Goal: Find specific page/section: Find specific page/section

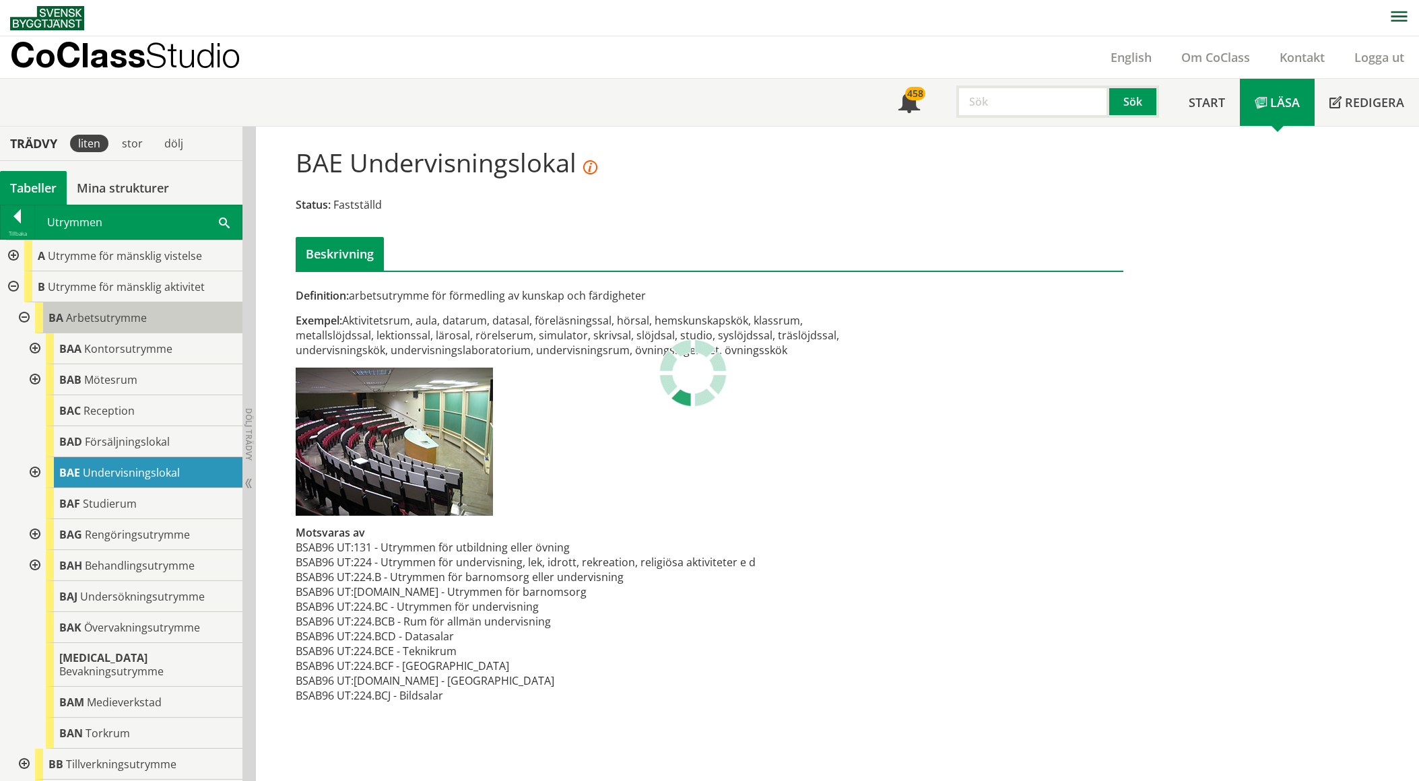
scroll to position [125, 0]
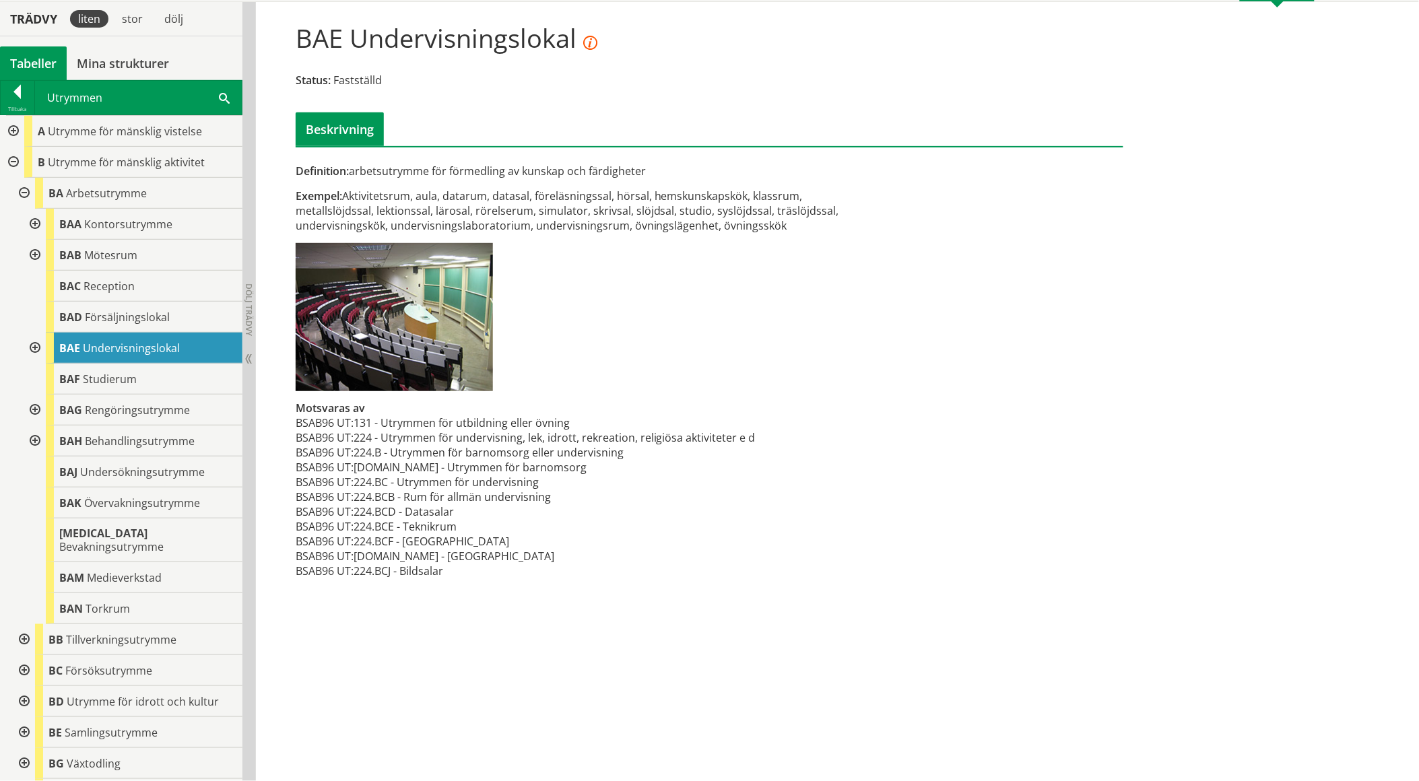
click at [227, 102] on span at bounding box center [224, 97] width 11 height 14
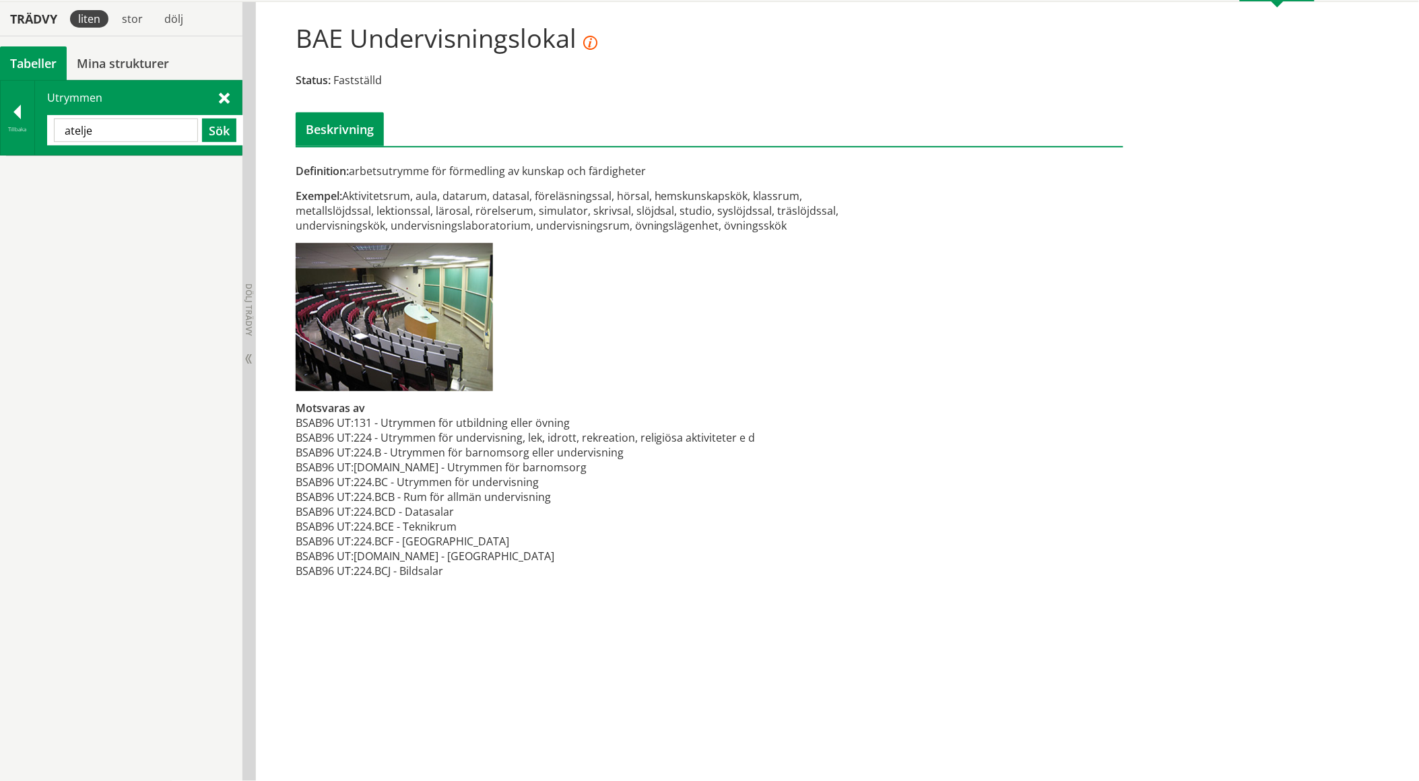
click at [131, 129] on input "atelje" at bounding box center [126, 131] width 144 height 24
type input "b"
click at [220, 93] on span at bounding box center [224, 97] width 11 height 14
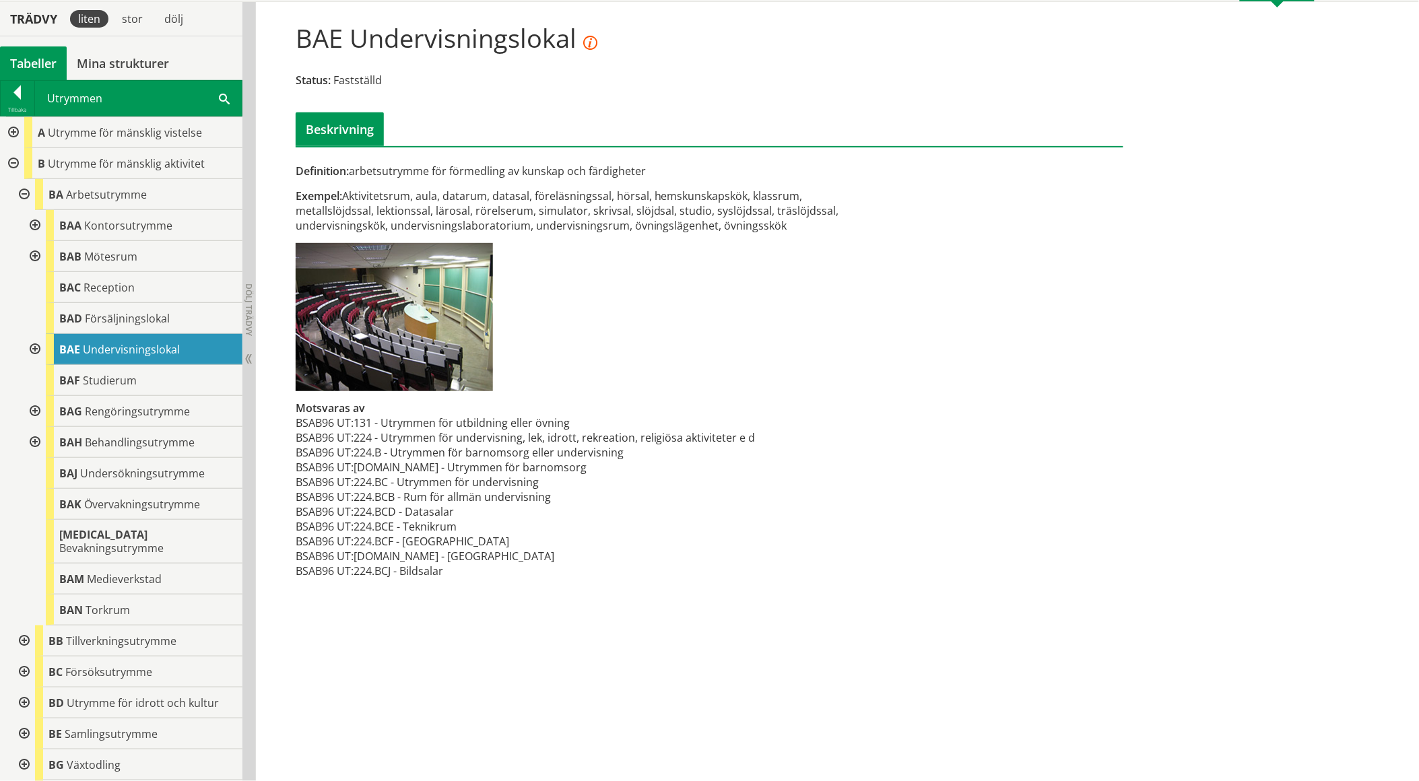
click at [19, 634] on div at bounding box center [23, 641] width 24 height 31
click at [28, 626] on div at bounding box center [23, 641] width 24 height 31
click at [110, 758] on span "Konstverkstad" at bounding box center [121, 765] width 73 height 15
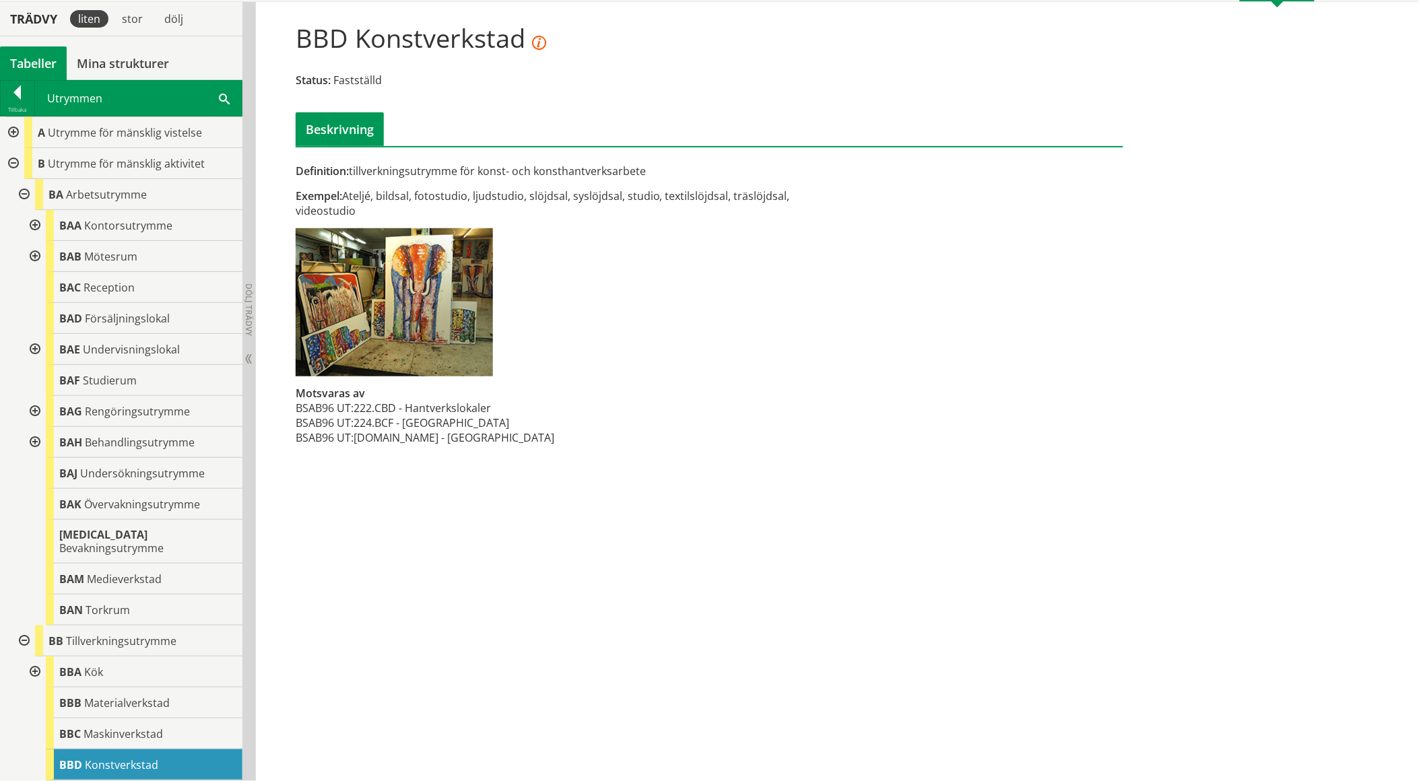
click at [31, 352] on div at bounding box center [34, 349] width 24 height 31
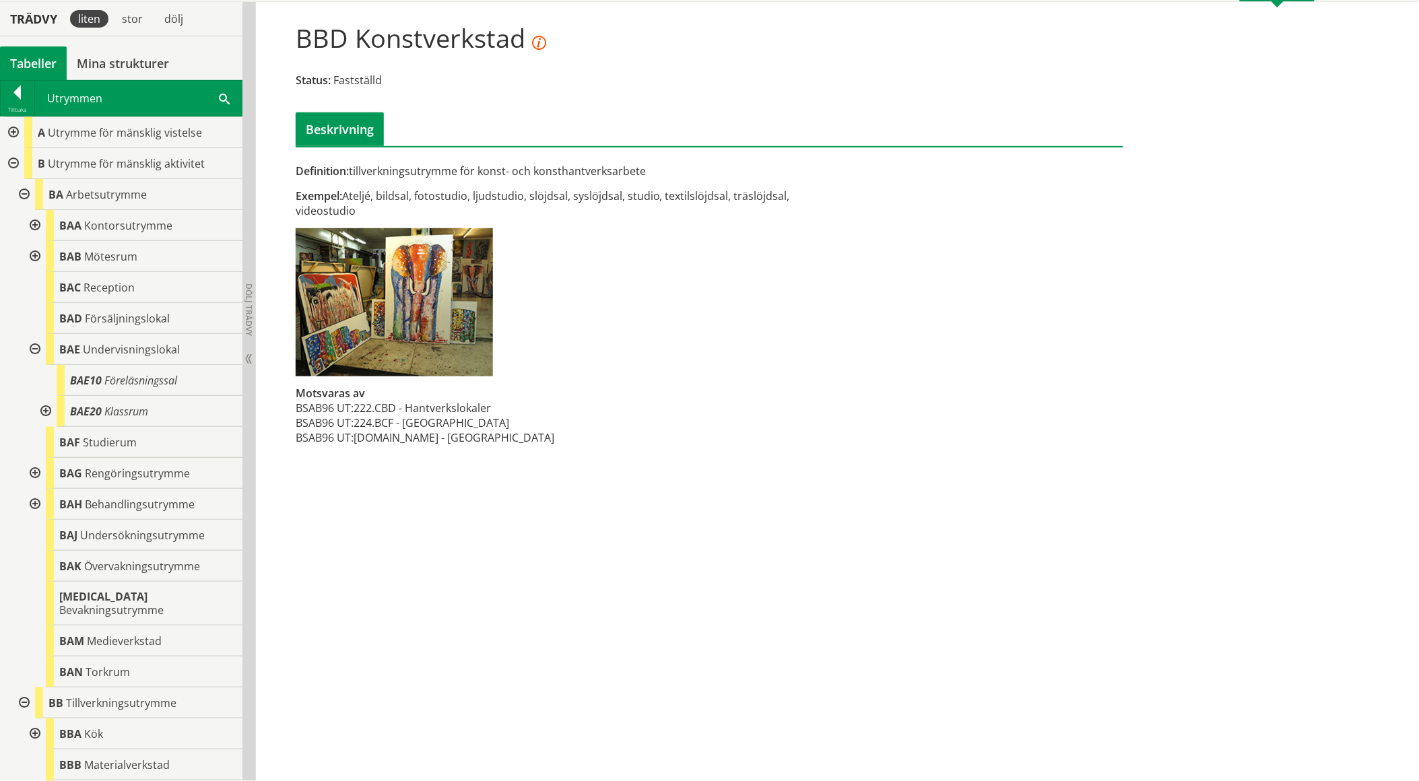
click at [48, 409] on div at bounding box center [44, 411] width 24 height 31
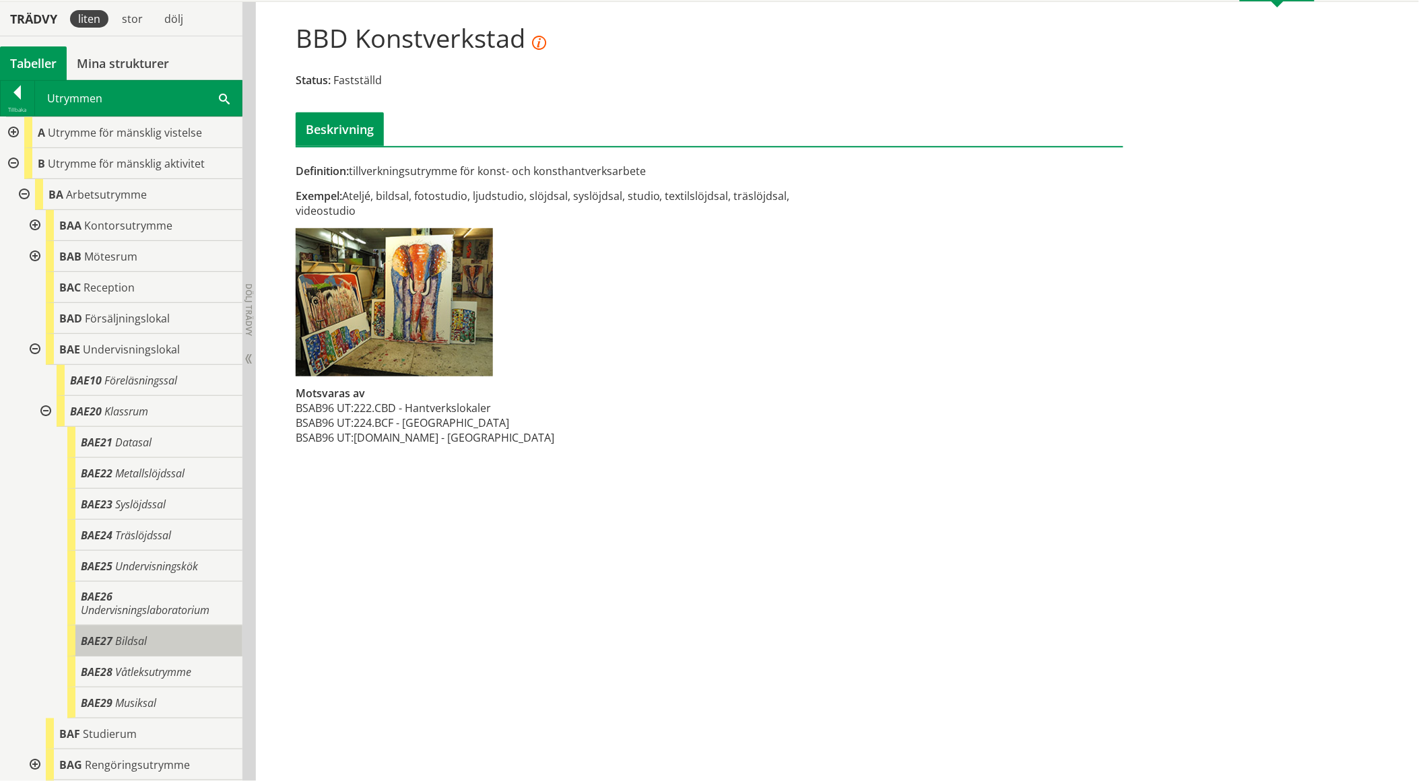
click at [136, 648] on div "BAE27 Bildsal" at bounding box center [154, 641] width 175 height 31
